Goal: Information Seeking & Learning: Learn about a topic

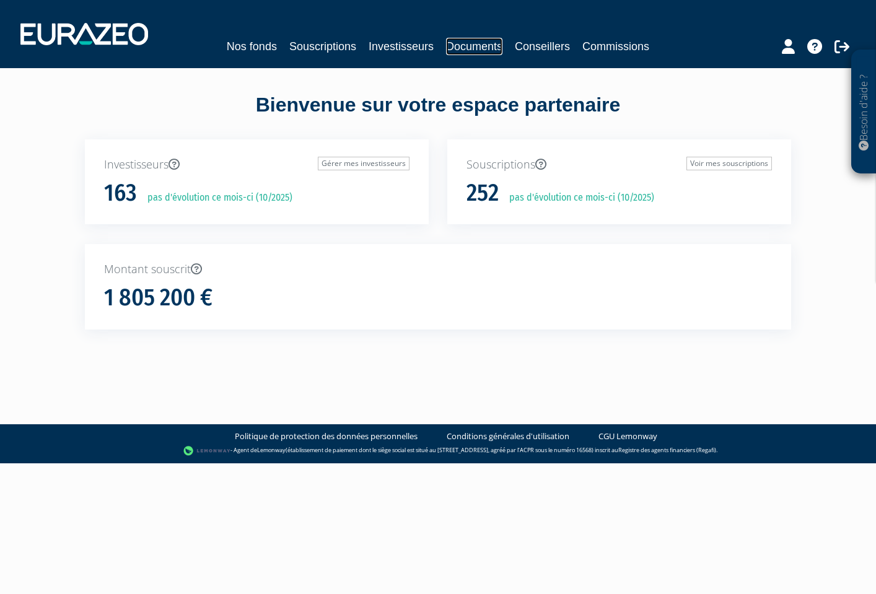
click at [467, 43] on link "Documents" at bounding box center [474, 46] width 56 height 17
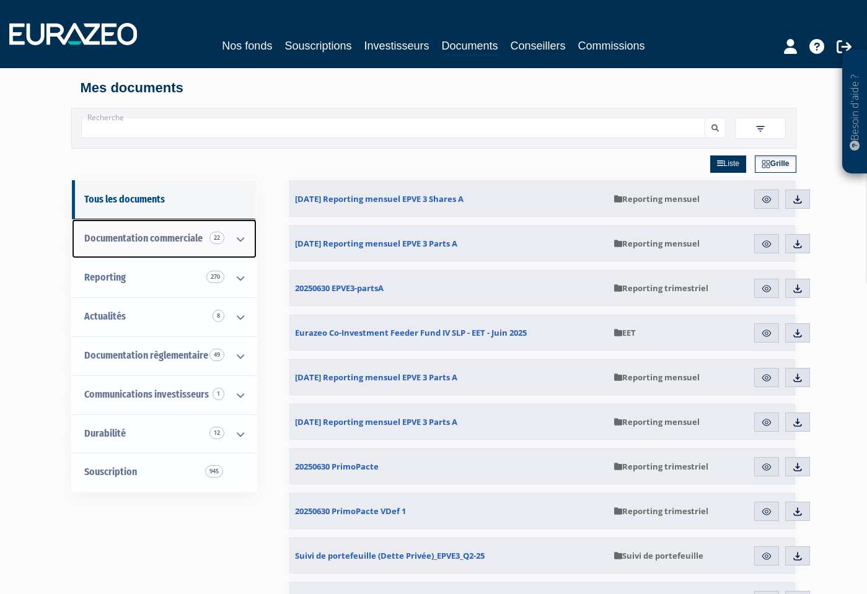
click at [224, 239] on icon at bounding box center [240, 239] width 32 height 38
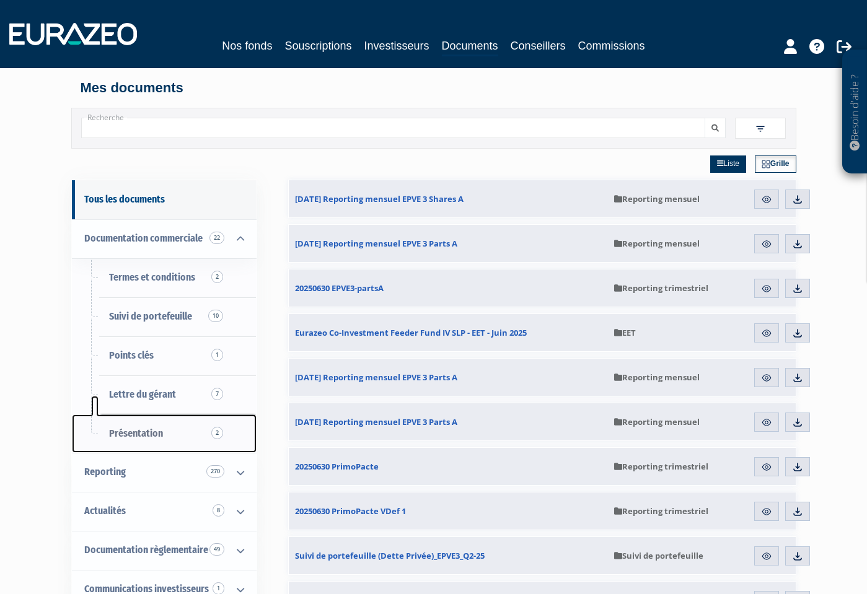
click at [109, 432] on span "Présentation 2" at bounding box center [136, 434] width 54 height 12
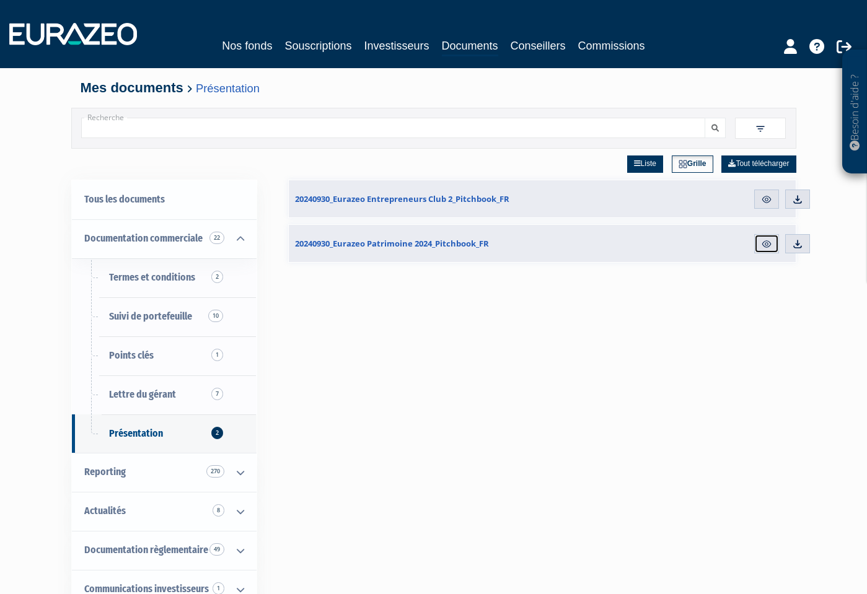
click at [772, 240] on img at bounding box center [766, 244] width 11 height 11
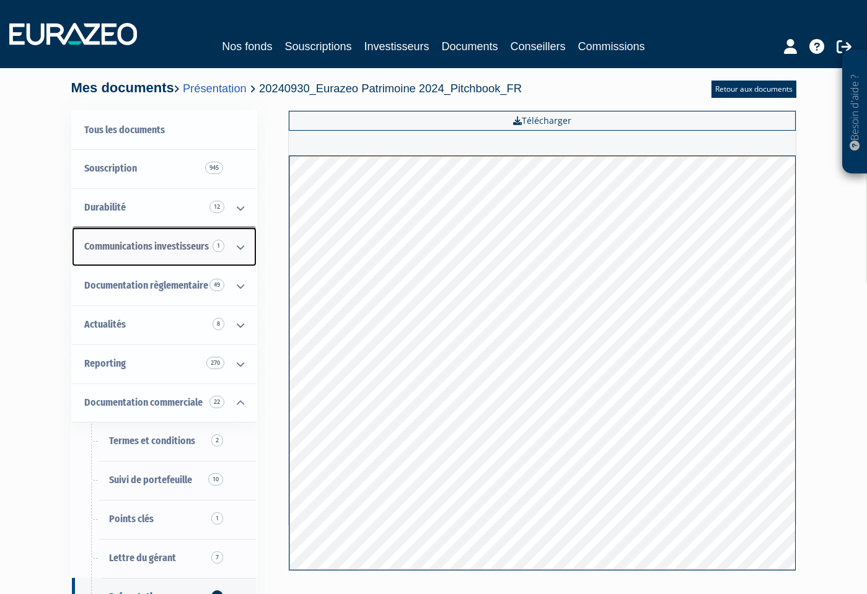
click at [224, 246] on icon at bounding box center [240, 247] width 32 height 38
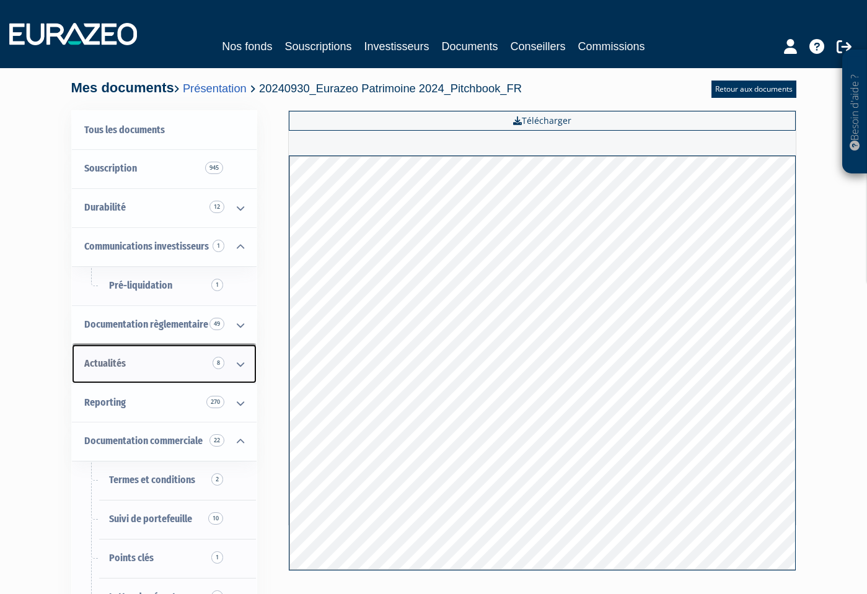
click at [120, 358] on link "Actualités 8" at bounding box center [164, 364] width 185 height 39
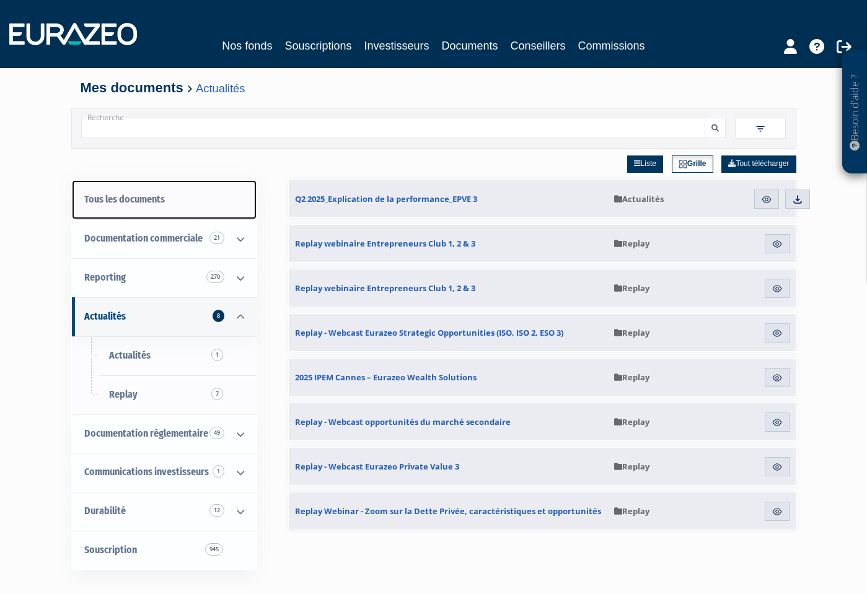
click at [104, 201] on link "Tous les documents" at bounding box center [164, 199] width 185 height 39
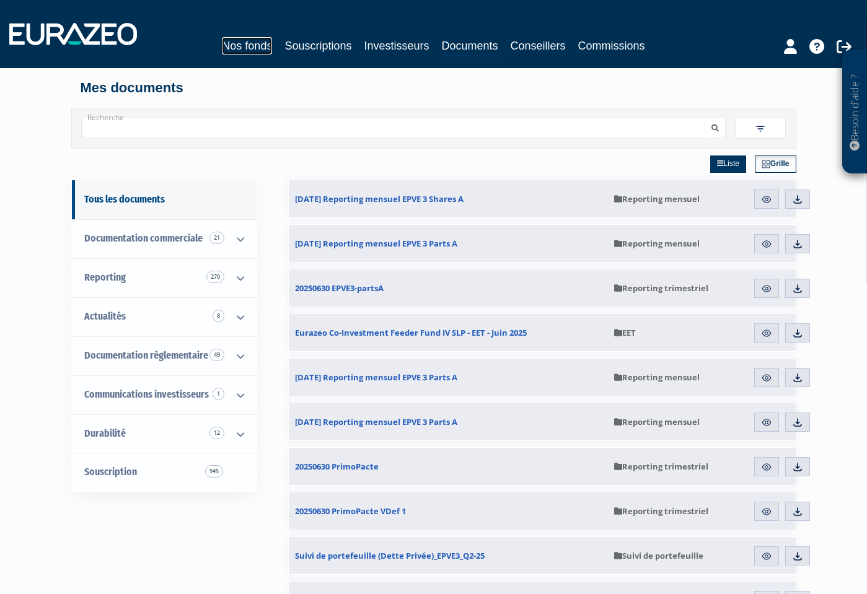
click at [222, 45] on link "Nos fonds" at bounding box center [247, 45] width 50 height 17
